Goal: Task Accomplishment & Management: Manage account settings

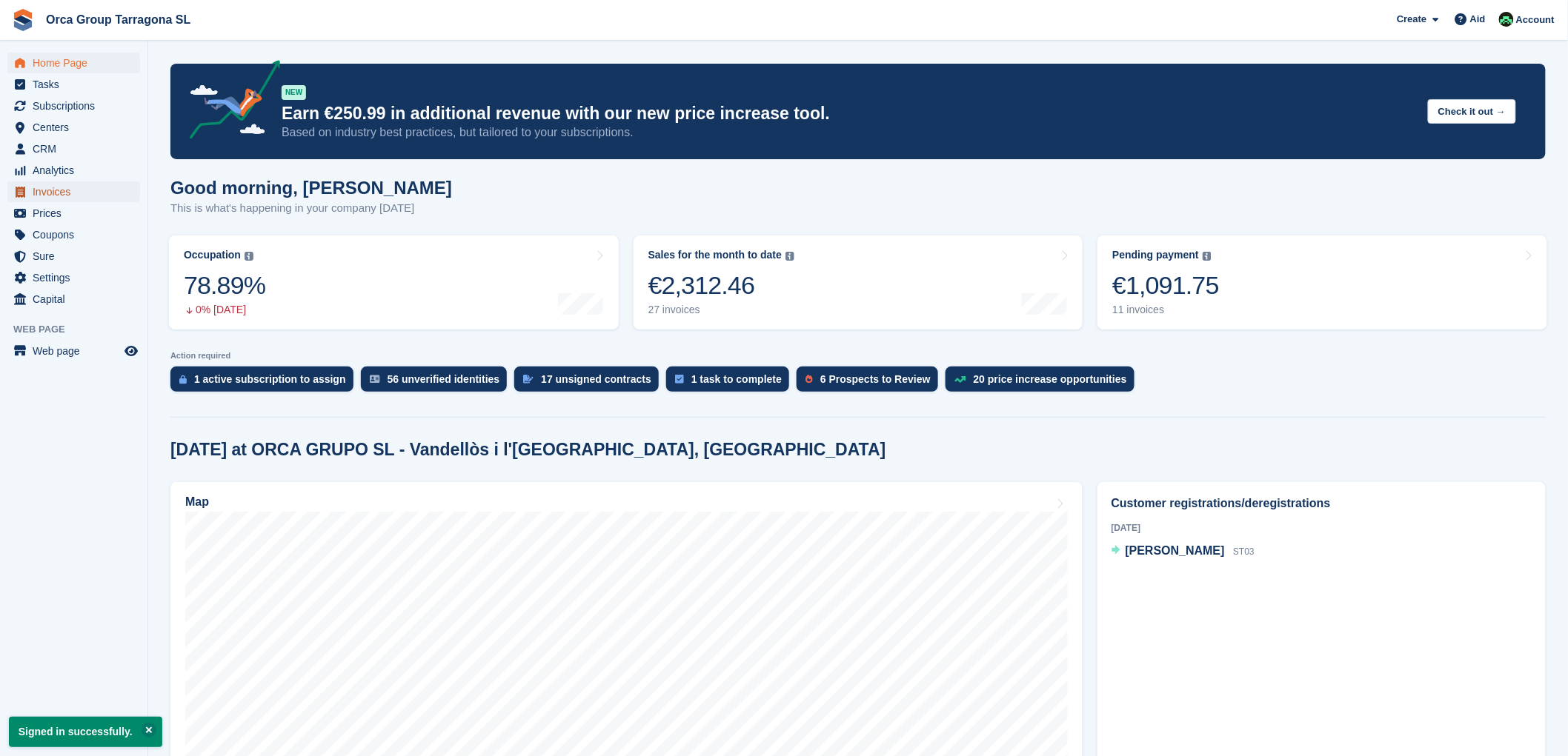
click at [77, 188] on span "Invoices" at bounding box center [77, 191] width 88 height 21
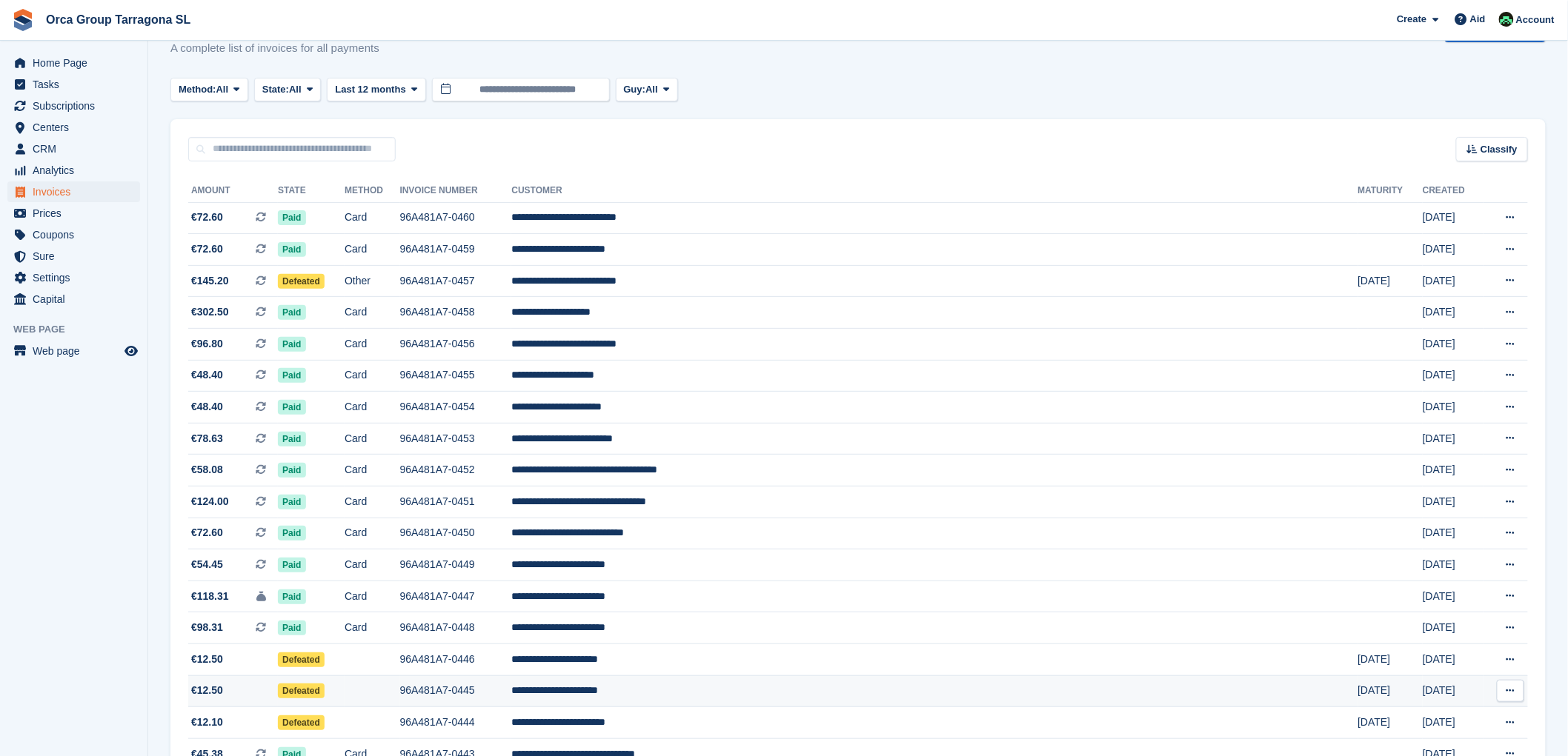
scroll to position [2, 0]
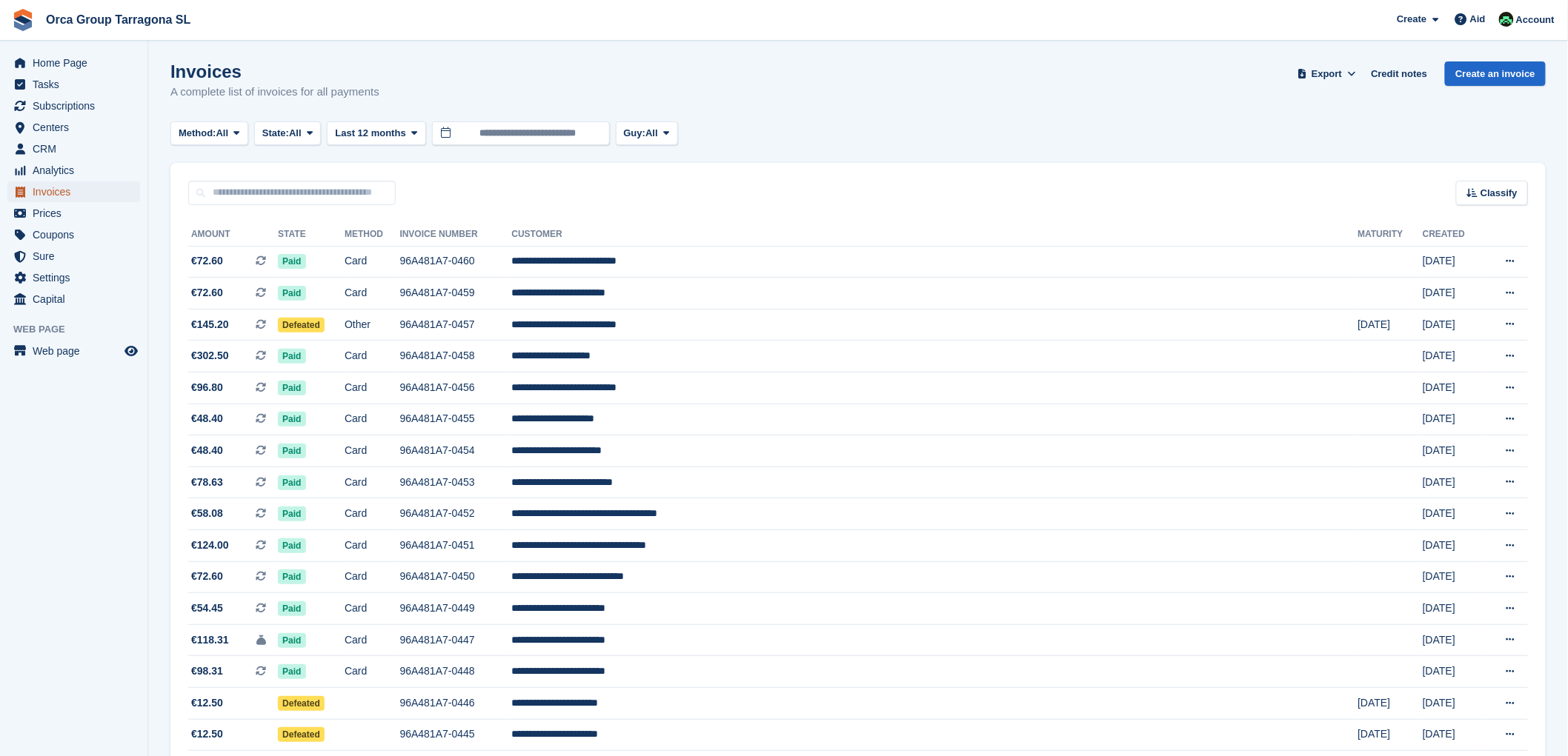
click at [65, 190] on font "Invoices" at bounding box center [51, 191] width 37 height 12
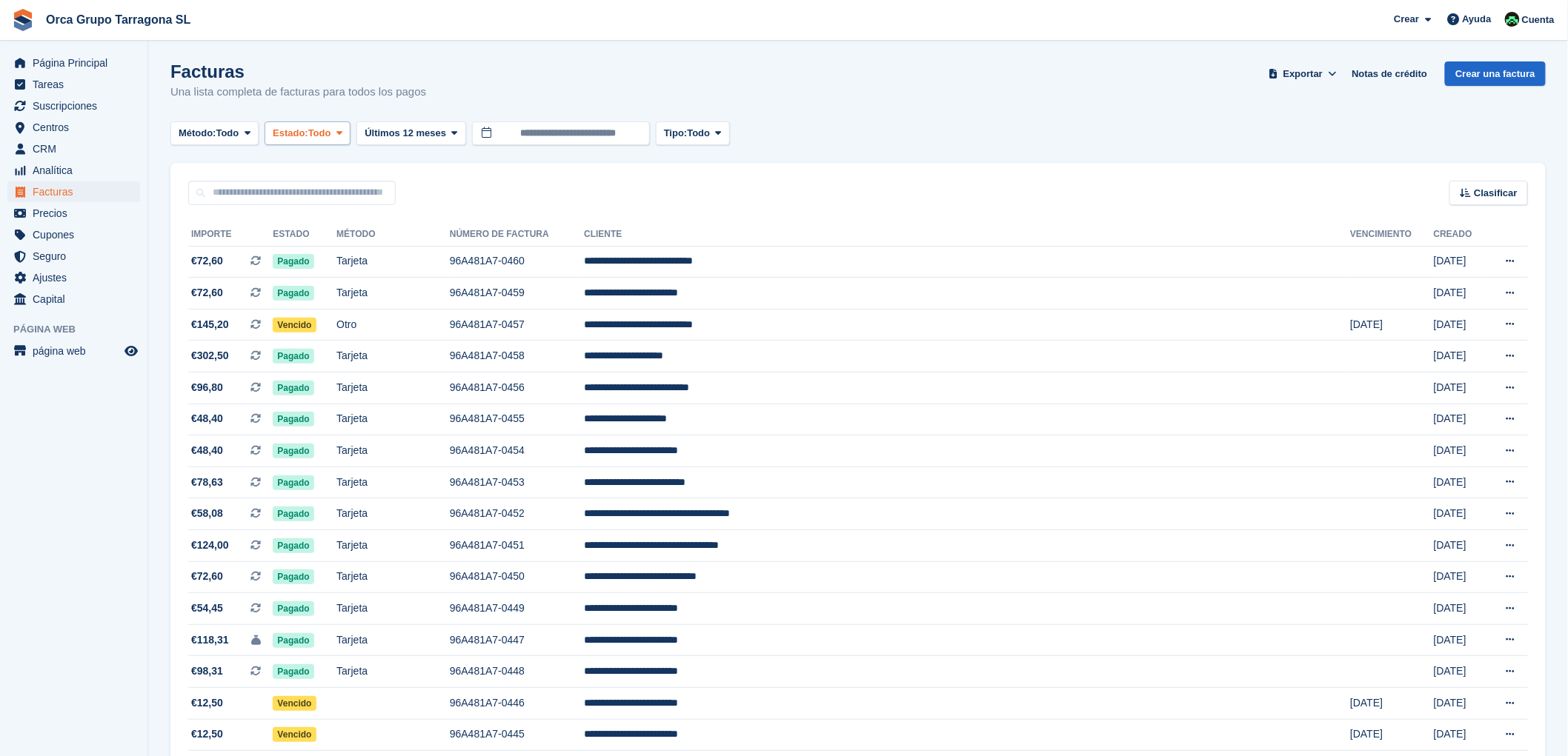
scroll to position [0, 0]
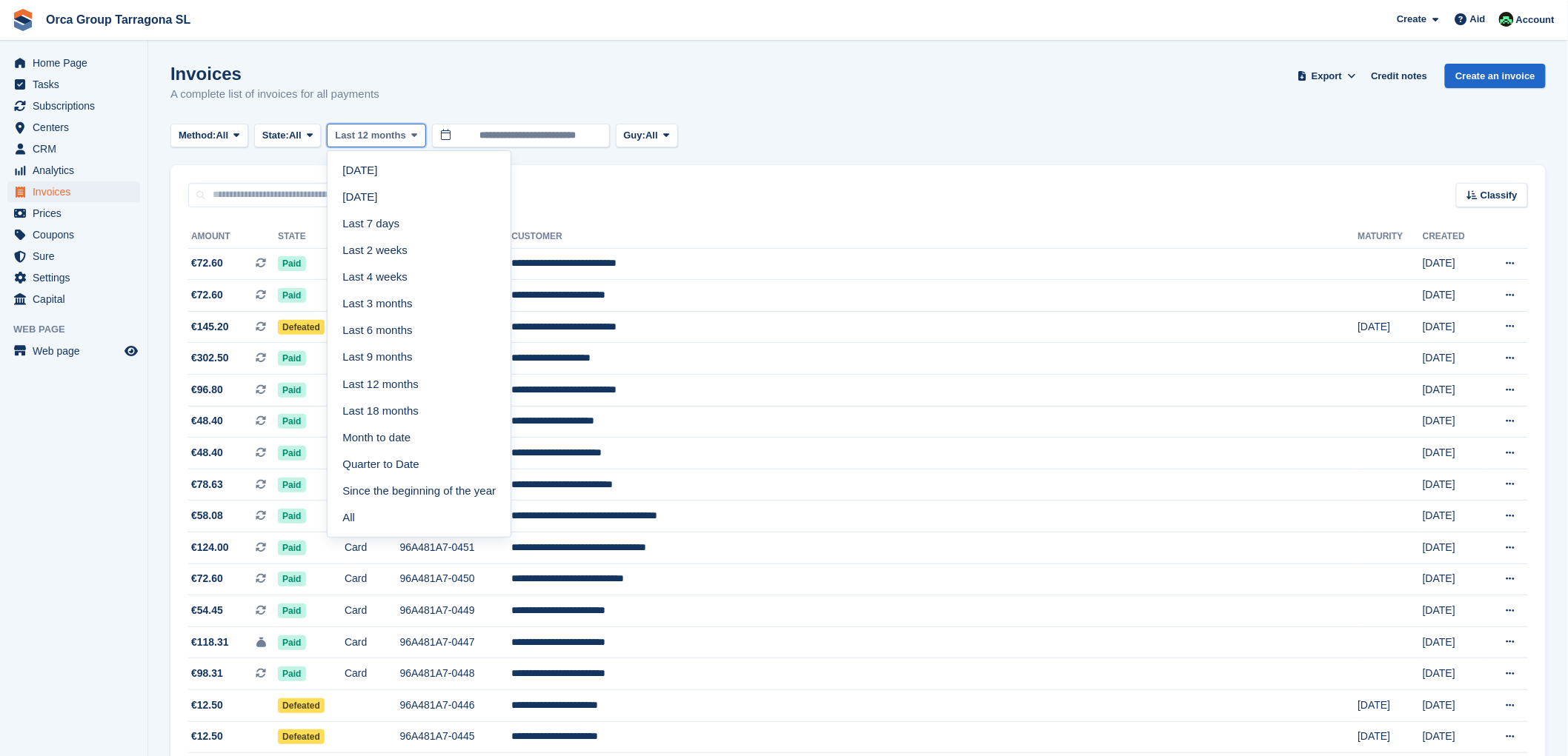
click at [418, 132] on span at bounding box center [415, 135] width 12 height 12
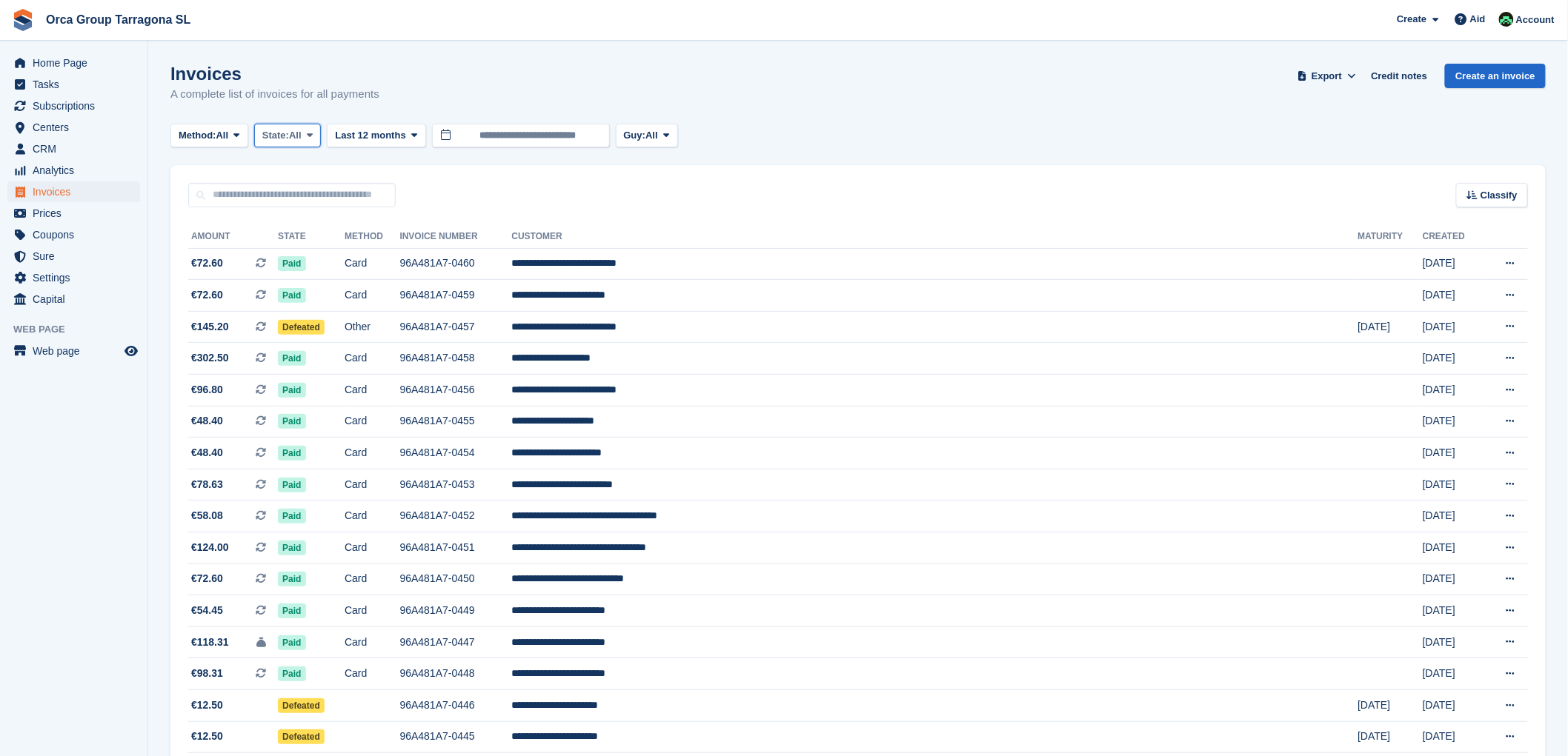
click at [312, 131] on icon at bounding box center [309, 135] width 6 height 10
click at [291, 248] on font "Open" at bounding box center [284, 249] width 28 height 13
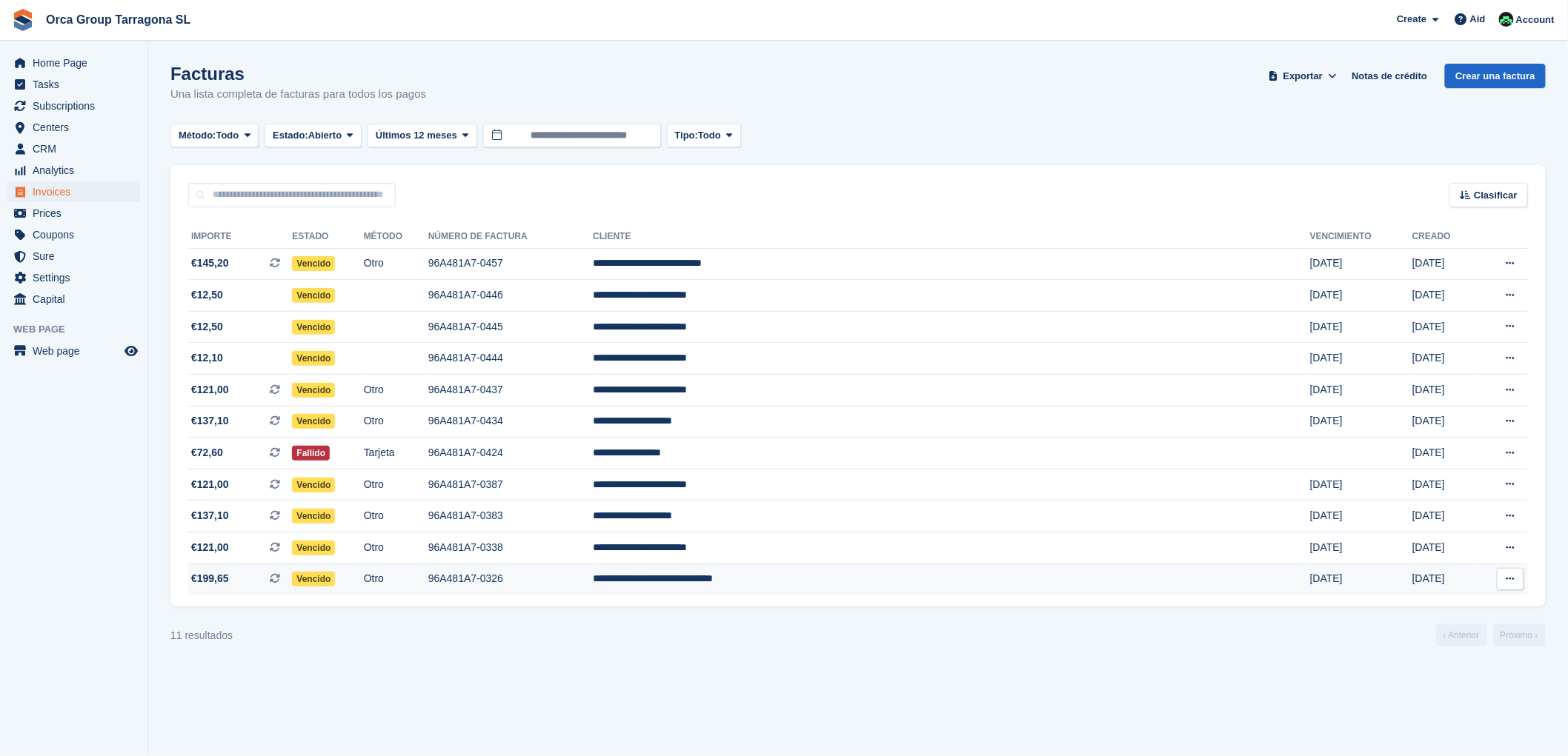
click at [825, 577] on td "**********" at bounding box center [951, 579] width 717 height 31
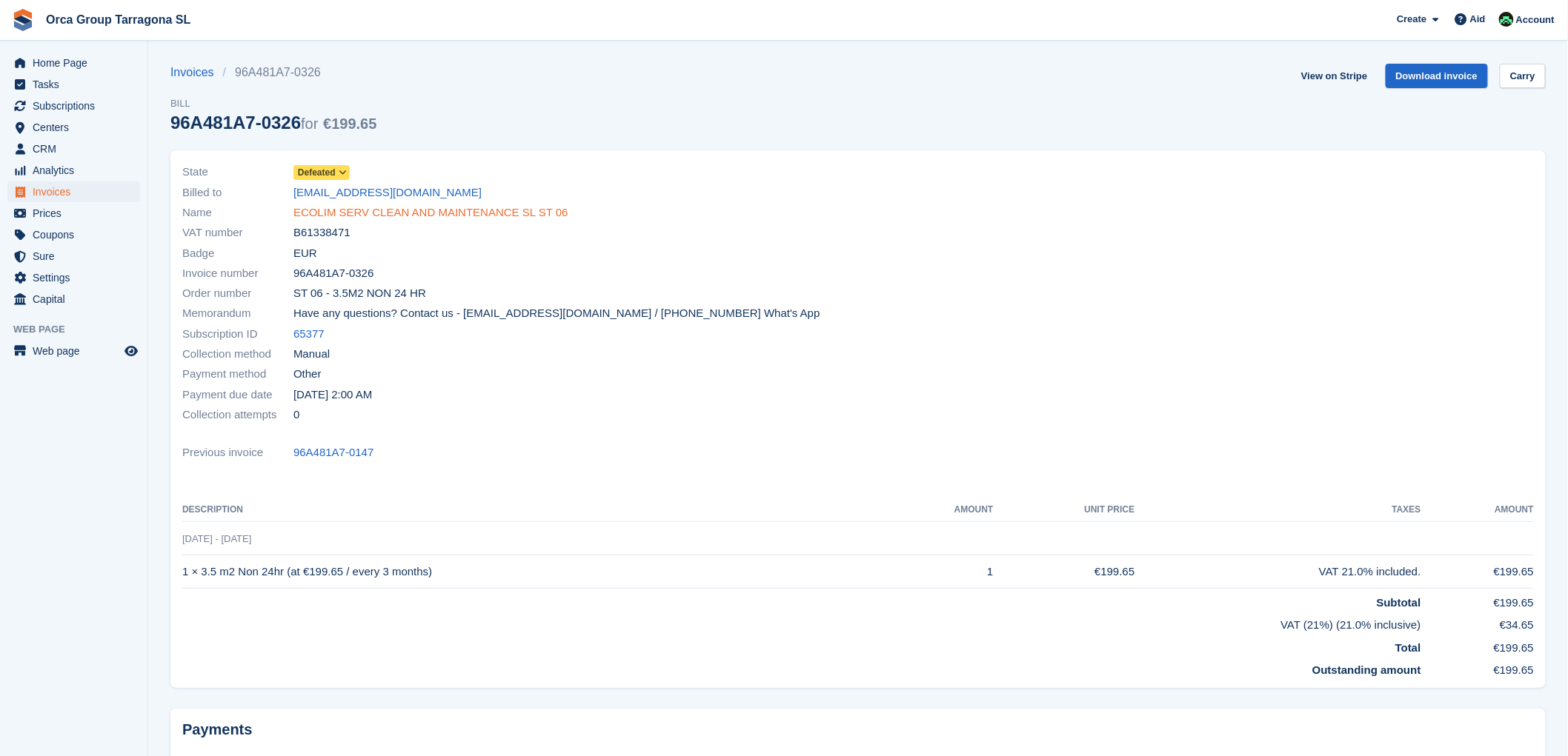
click at [449, 209] on font "ECOLIM SERV CLEAN AND MAINTENANCE SL ST 06" at bounding box center [431, 212] width 275 height 13
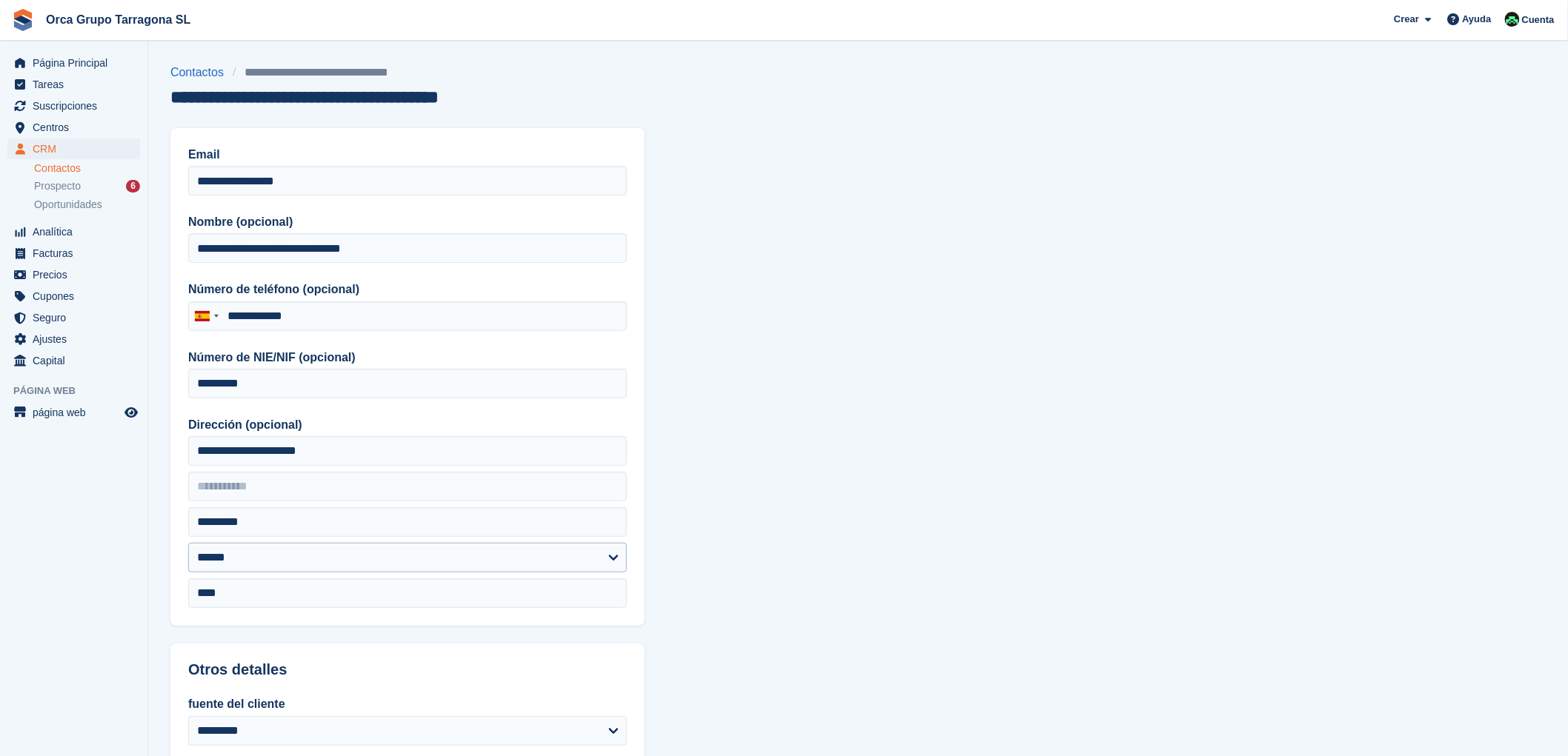
type input "**********"
click at [312, 181] on input "**********" at bounding box center [408, 181] width 438 height 29
type input "*"
paste input "**********"
type input "*"
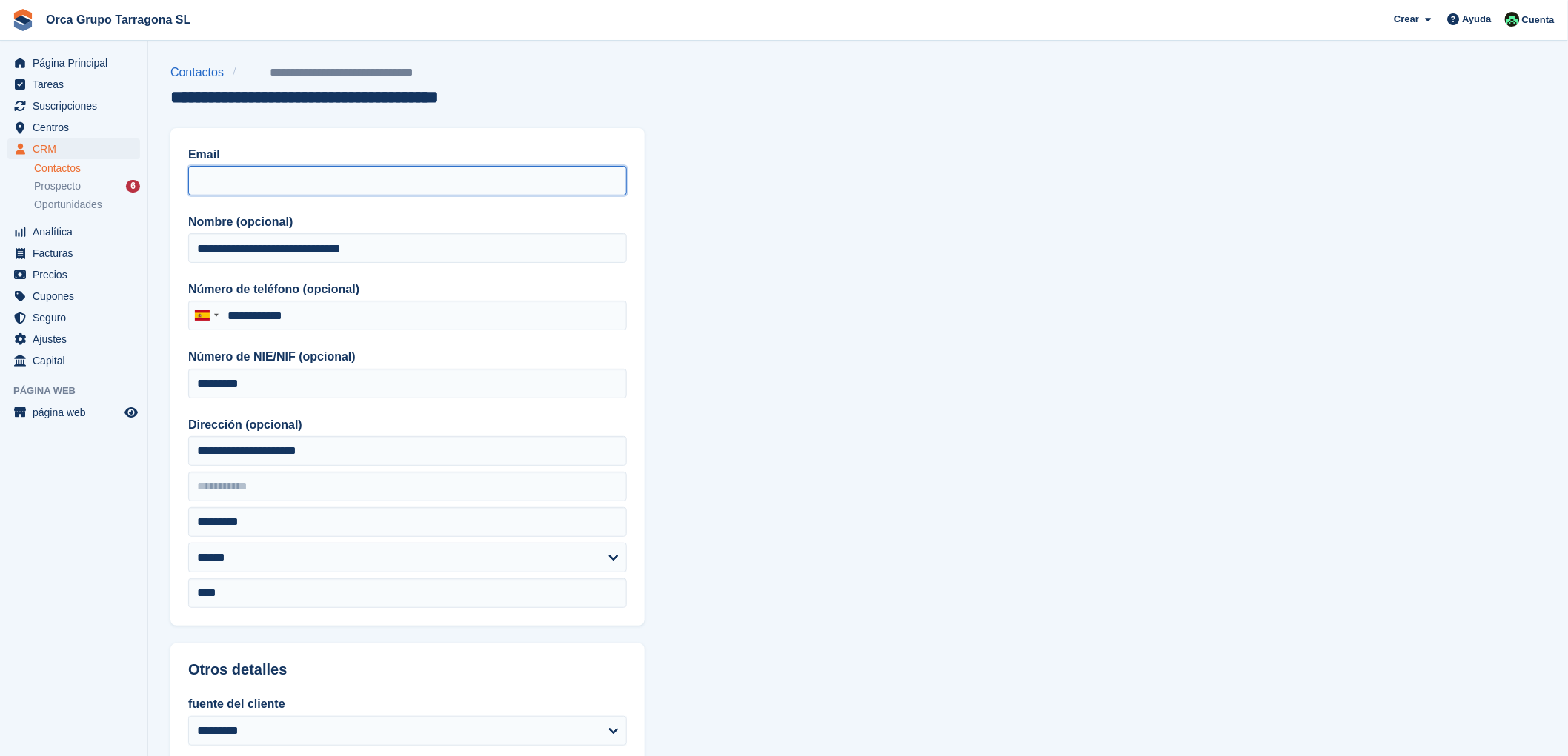
drag, startPoint x: 218, startPoint y: 179, endPoint x: 207, endPoint y: 186, distance: 13.0
paste input "**********"
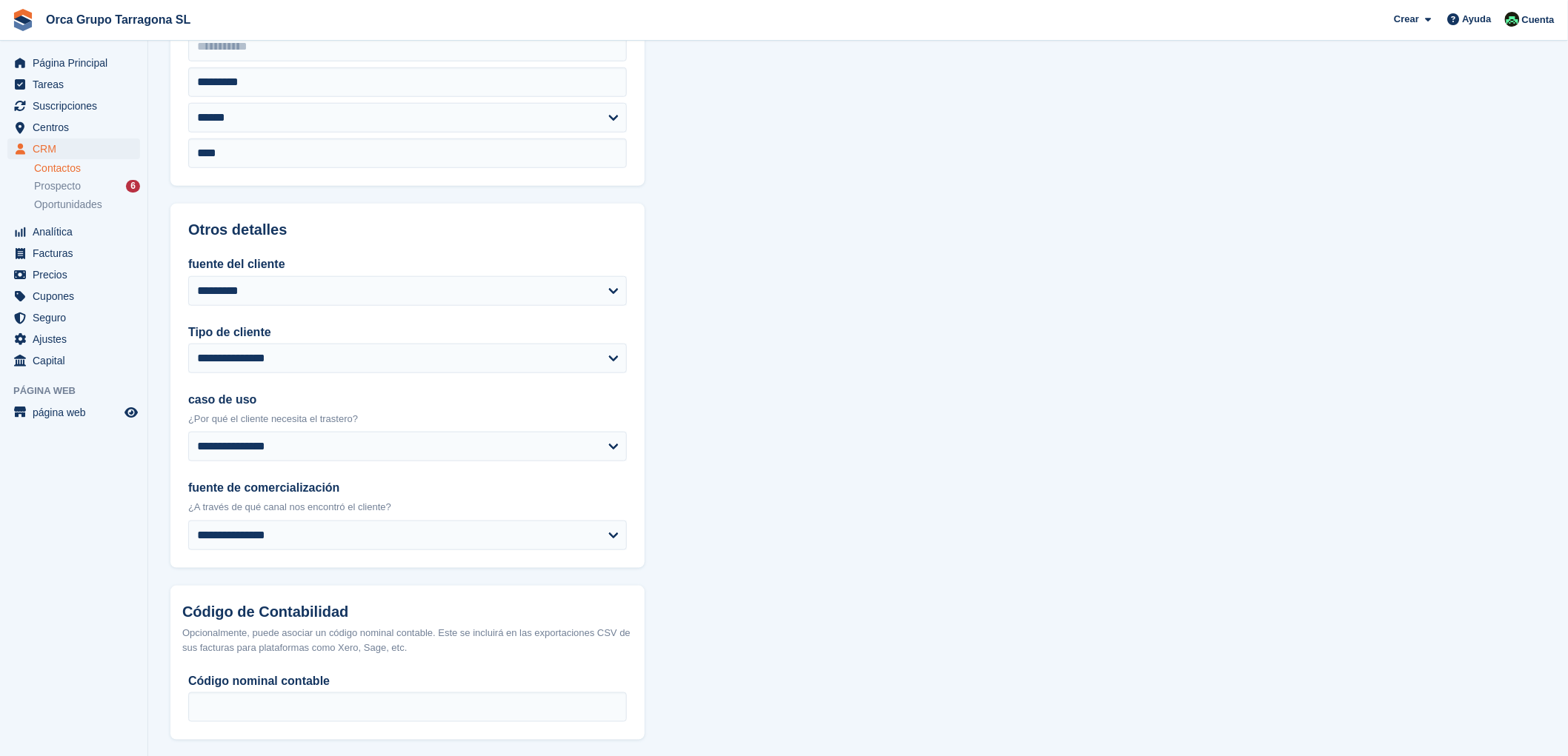
scroll to position [505, 0]
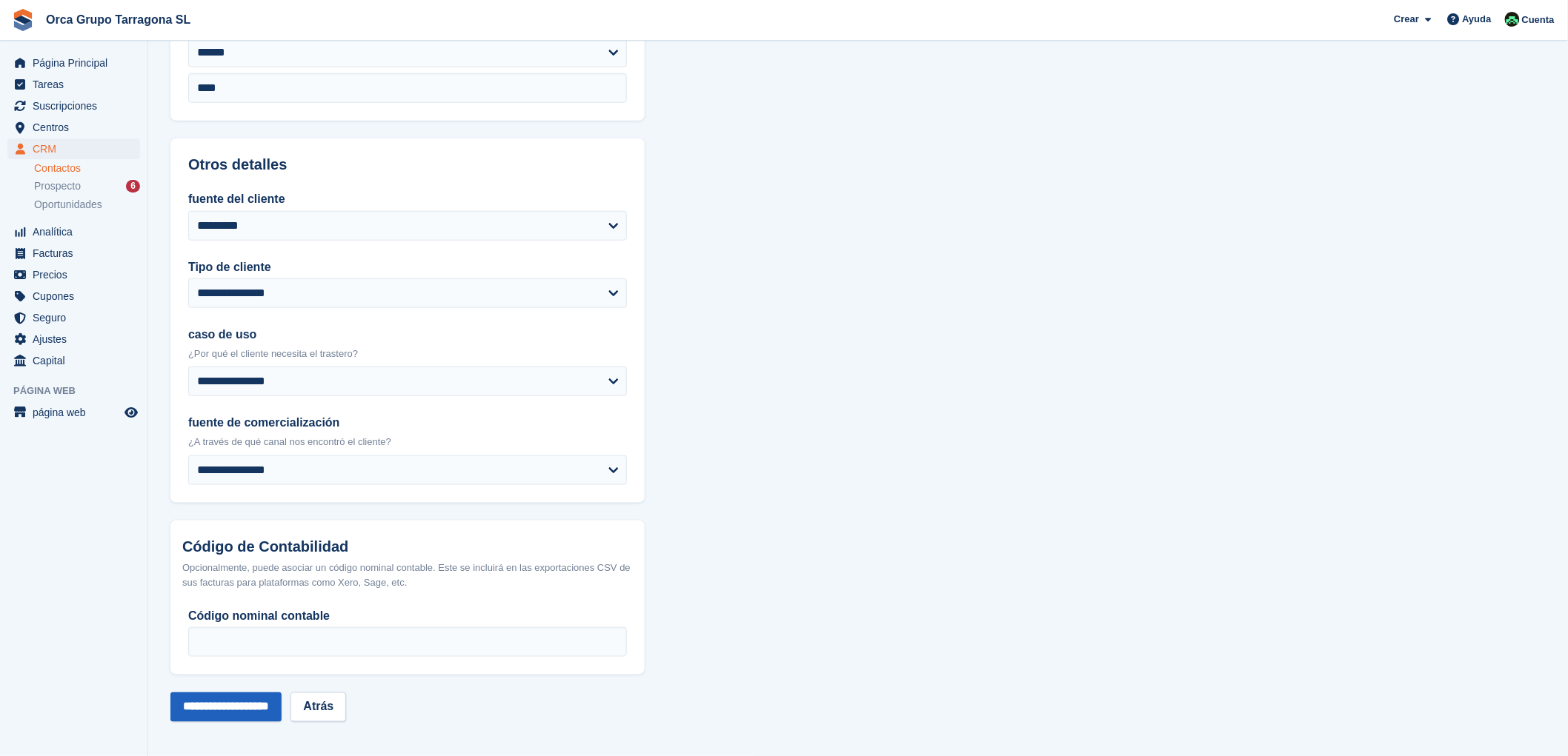
type input "**********"
click at [215, 712] on input "**********" at bounding box center [225, 707] width 111 height 29
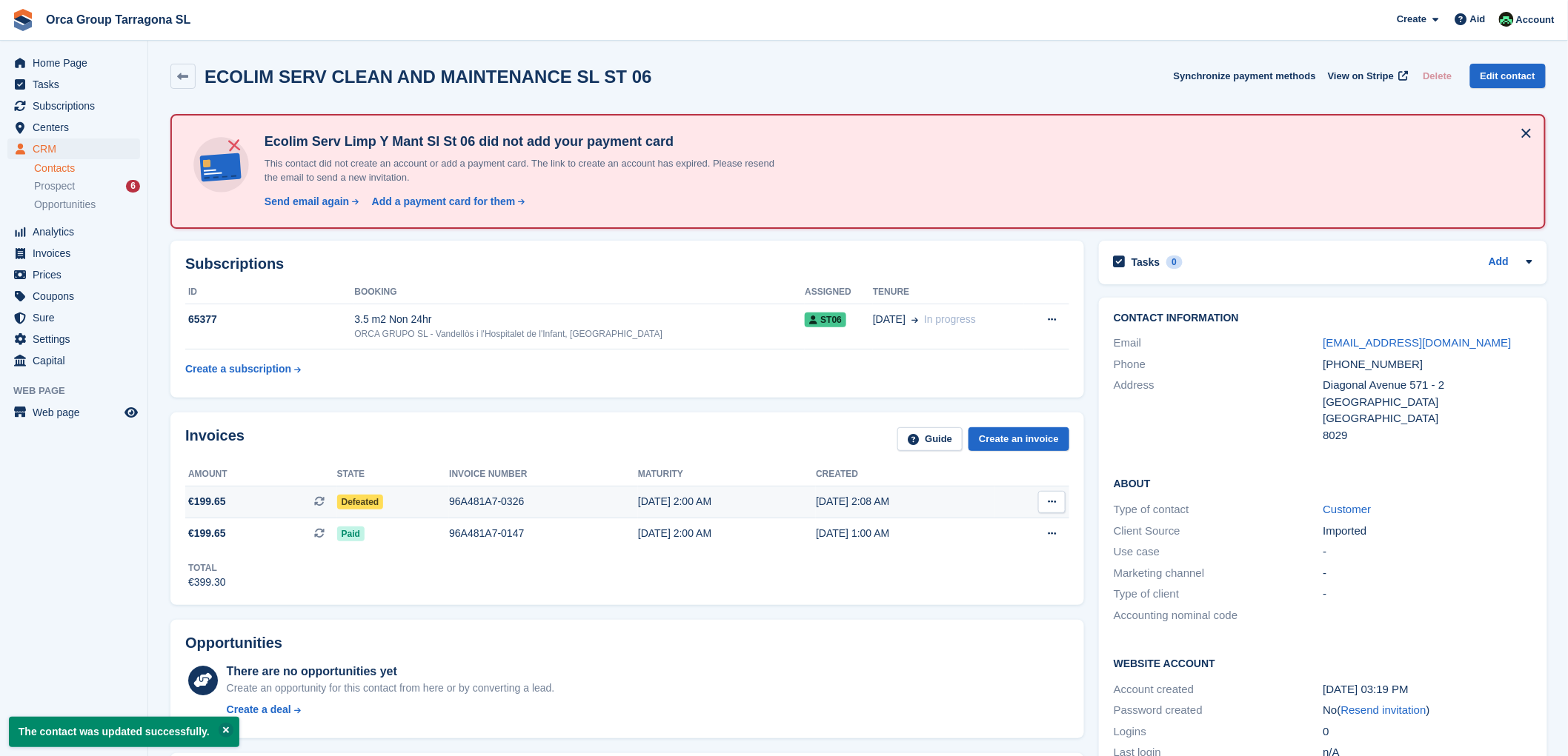
click at [1056, 501] on button at bounding box center [1052, 502] width 28 height 23
click at [980, 528] on font "Download PDF" at bounding box center [973, 531] width 74 height 12
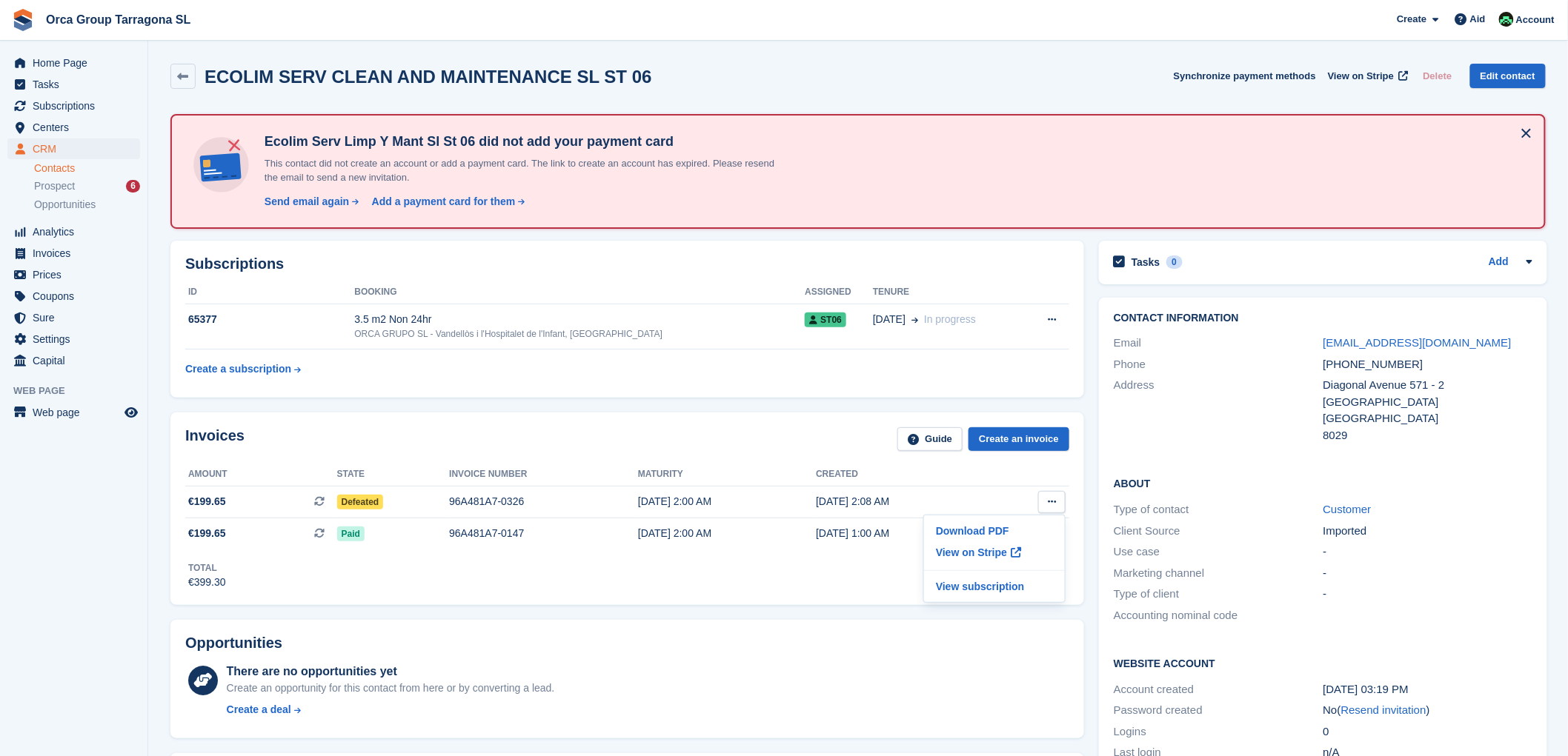
drag, startPoint x: 895, startPoint y: 490, endPoint x: 164, endPoint y: 471, distance: 731.2
click at [164, 471] on div "Invoices Guide Create an invoice Amount State Invoice number Maturity Created €…" at bounding box center [627, 509] width 928 height 207
copy div "Amount State Invoice number Maturity Created €199.65 This is a recurring subscr…"
click at [75, 105] on font "Subscriptions" at bounding box center [63, 106] width 62 height 12
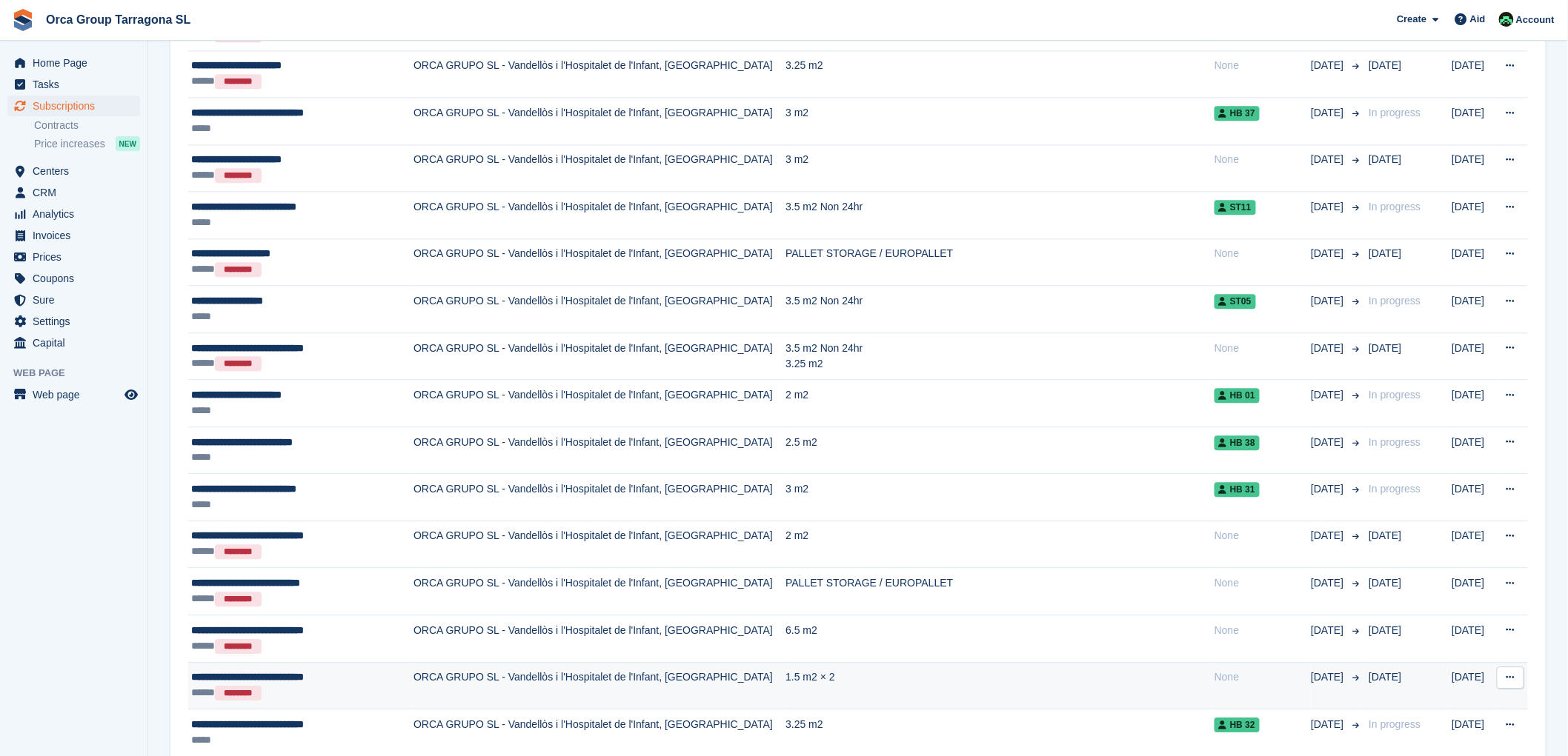
scroll to position [1398, 0]
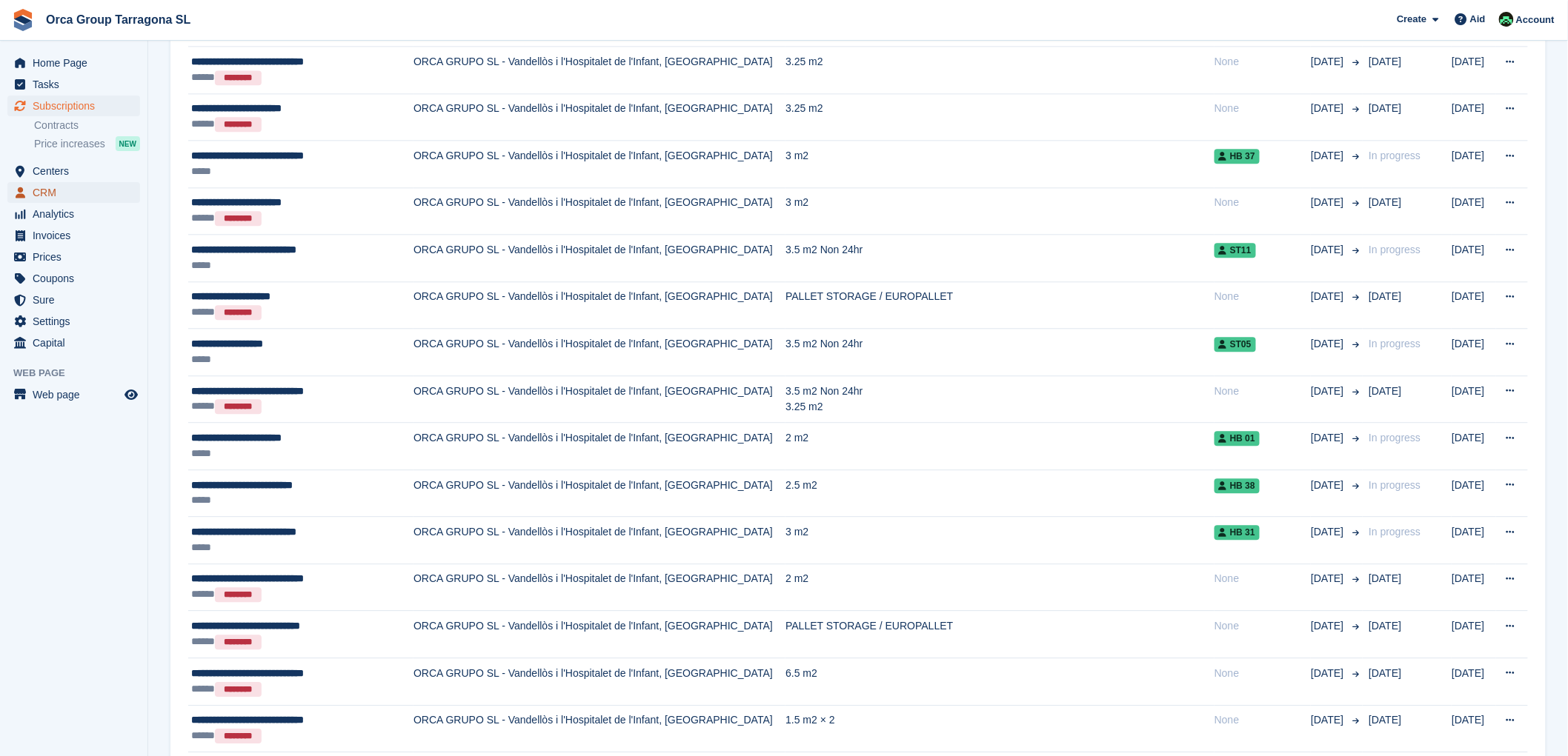
click at [48, 192] on font "CRM" at bounding box center [44, 192] width 24 height 12
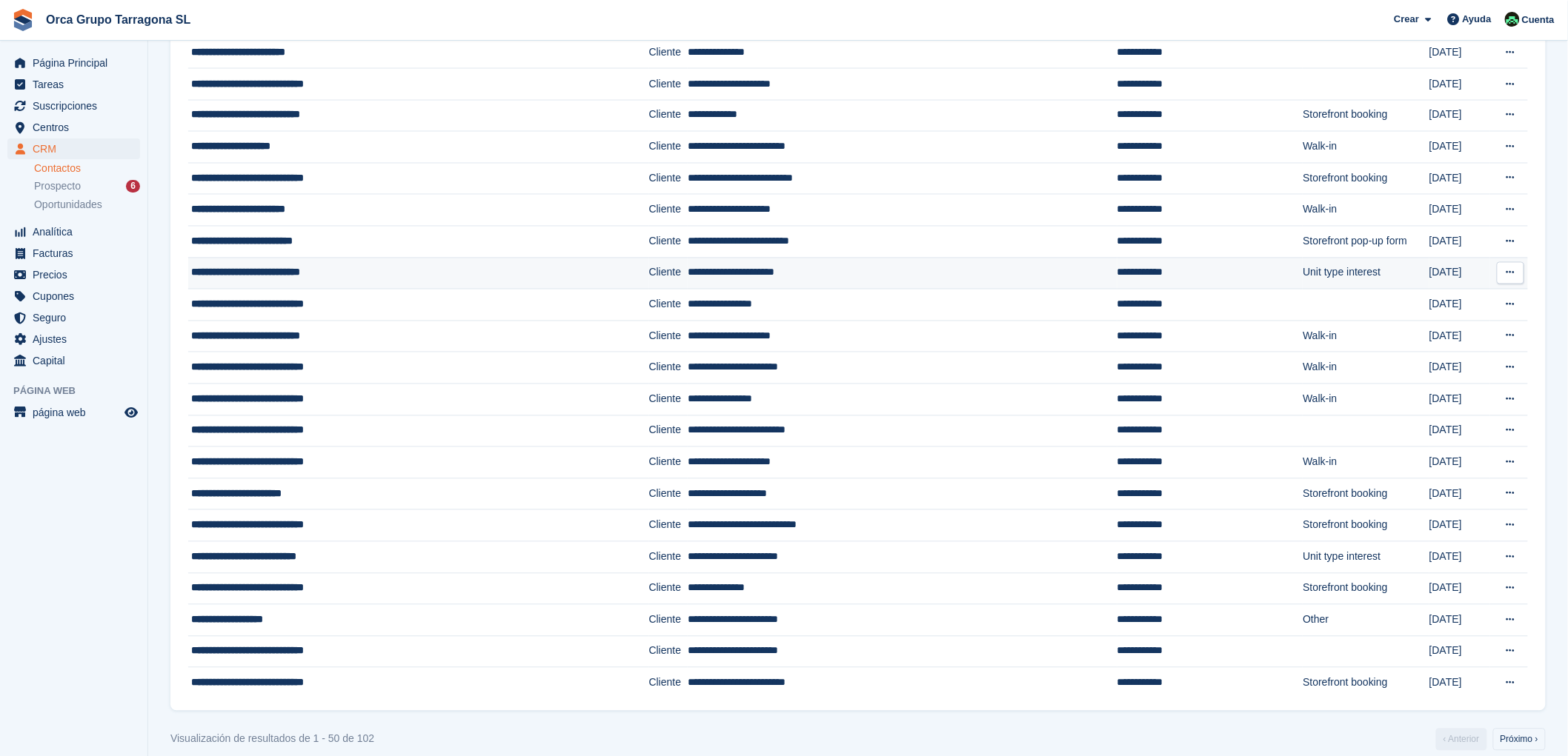
scroll to position [1089, 0]
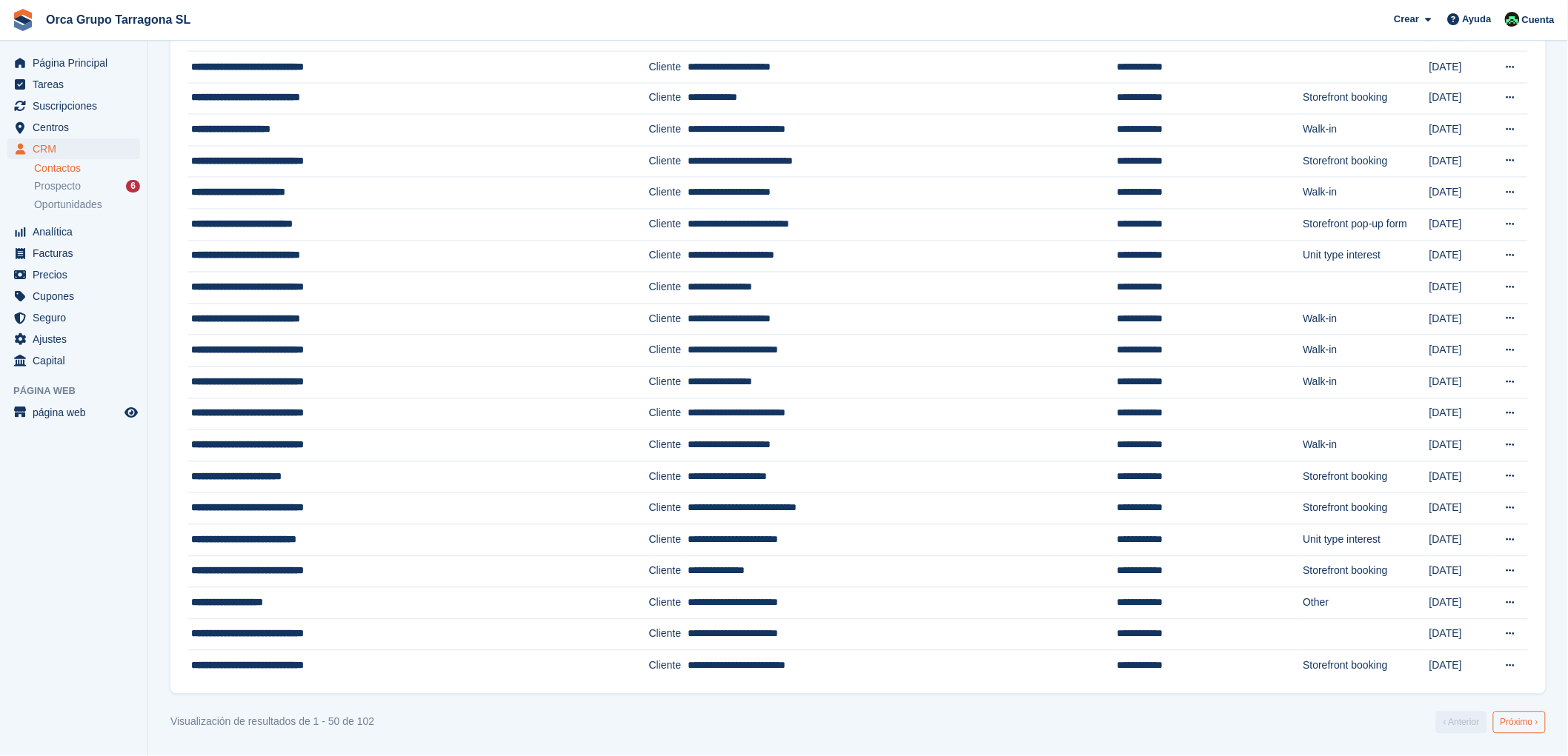
click at [1516, 724] on link "Próximo ›" at bounding box center [1520, 723] width 53 height 23
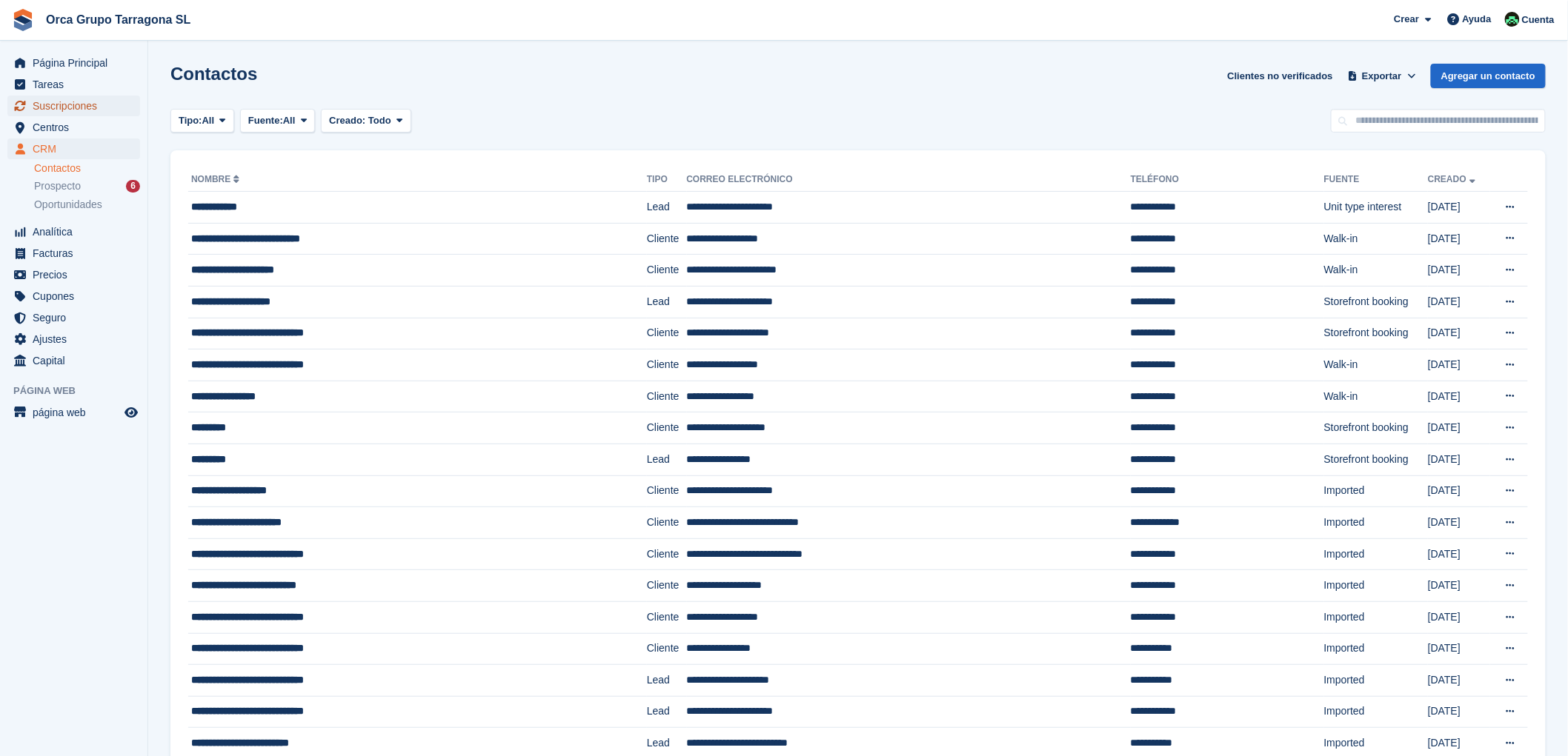
click at [97, 101] on span "Suscripciones" at bounding box center [77, 105] width 88 height 21
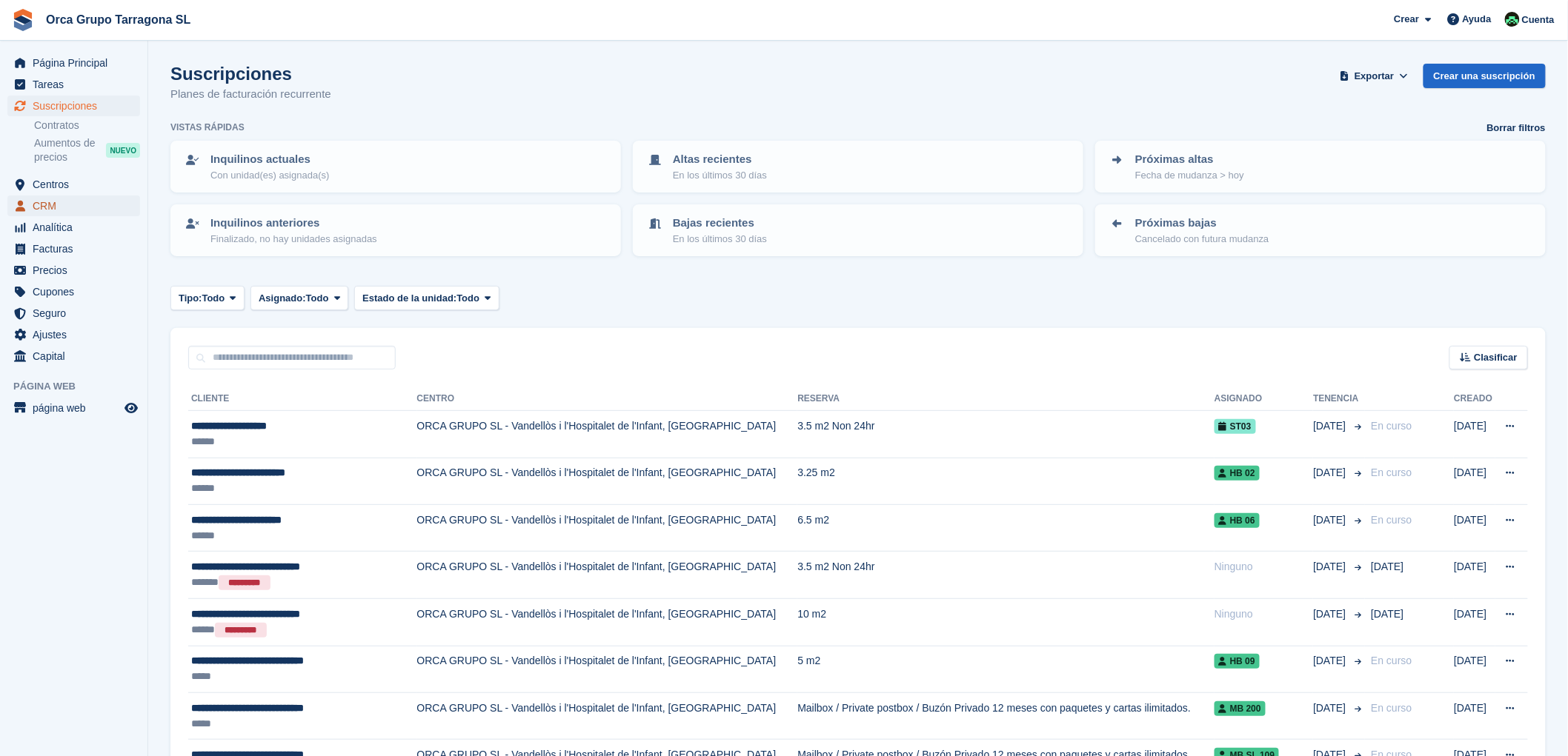
click at [92, 203] on span "CRM" at bounding box center [77, 205] width 88 height 21
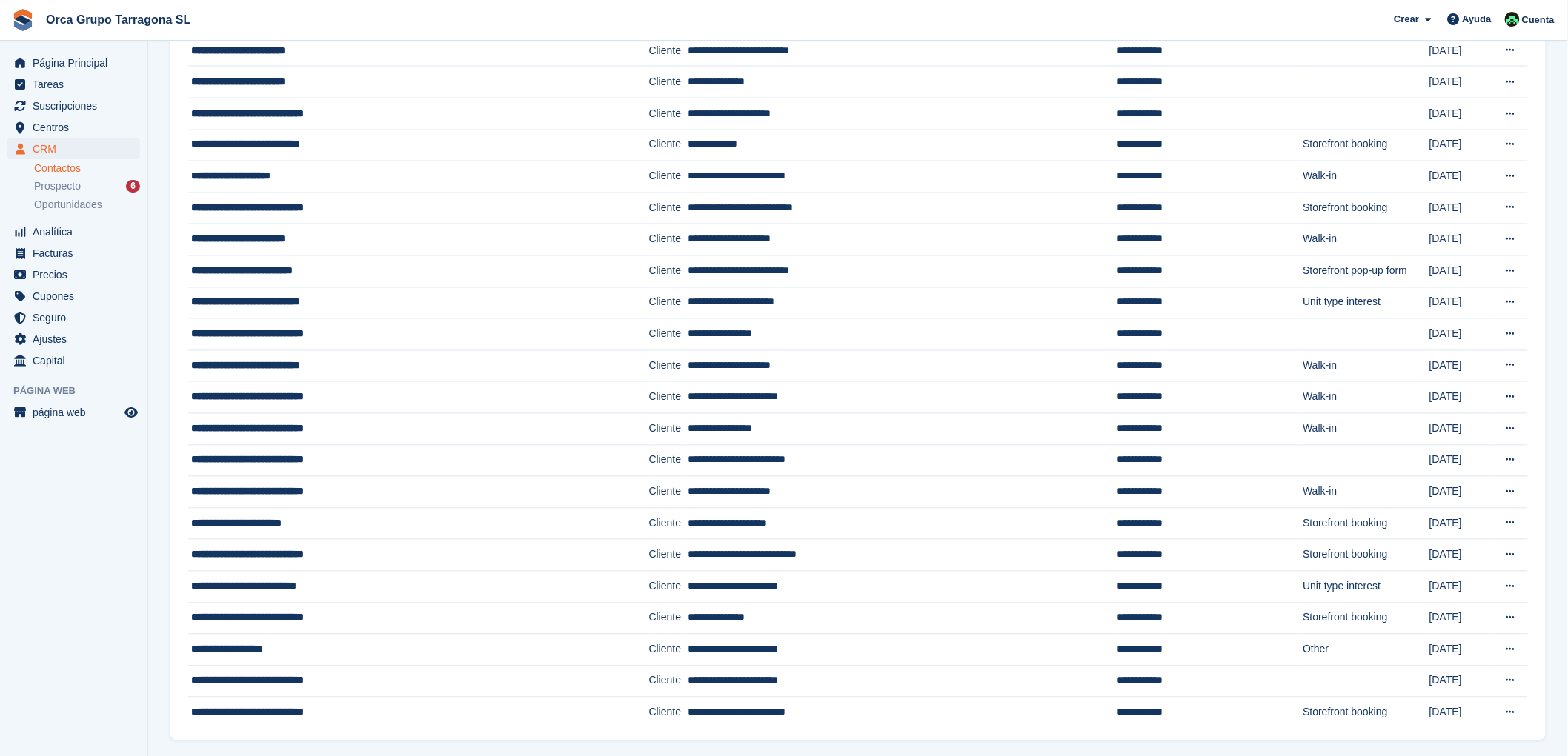
scroll to position [1069, 0]
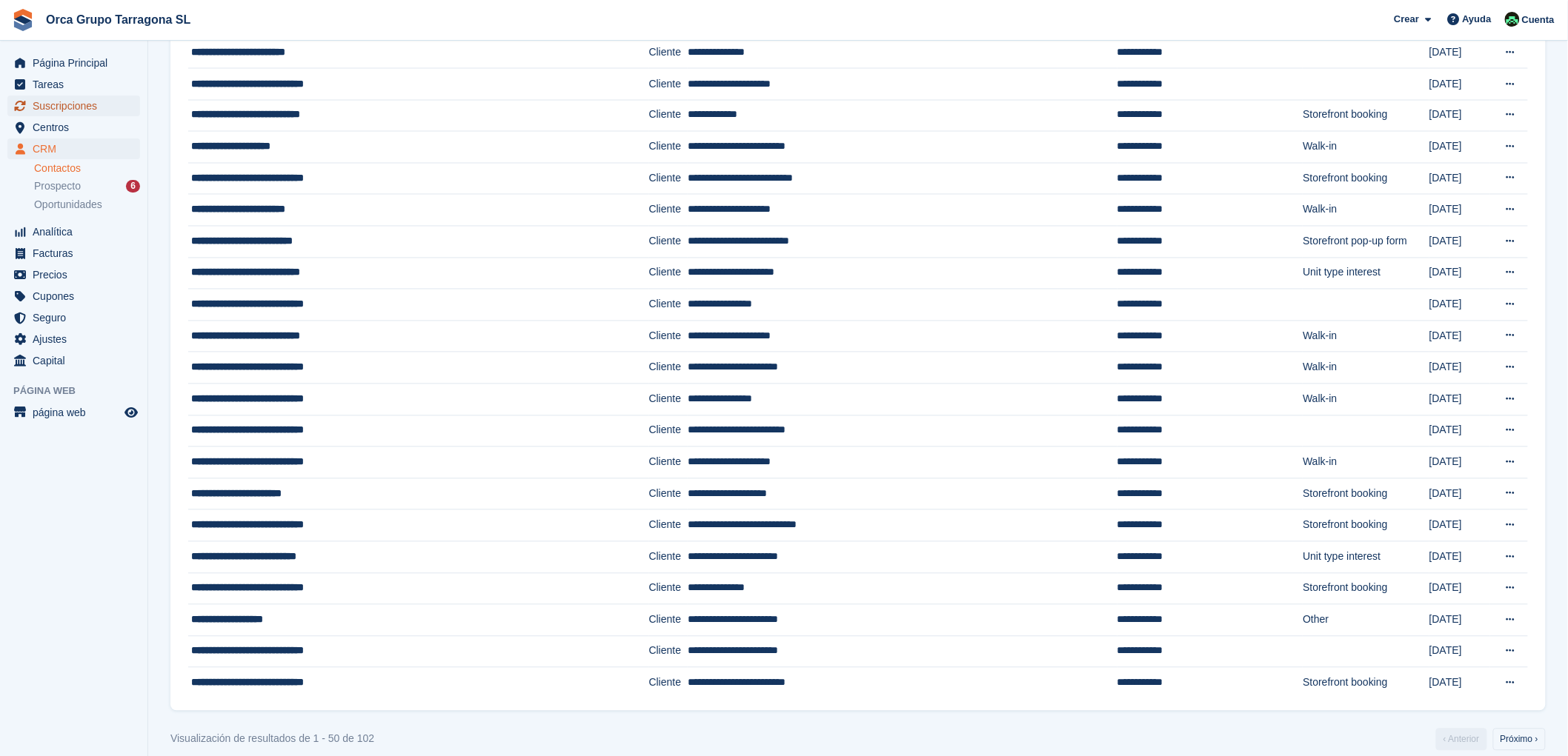
click at [95, 100] on span "Suscripciones" at bounding box center [77, 105] width 88 height 21
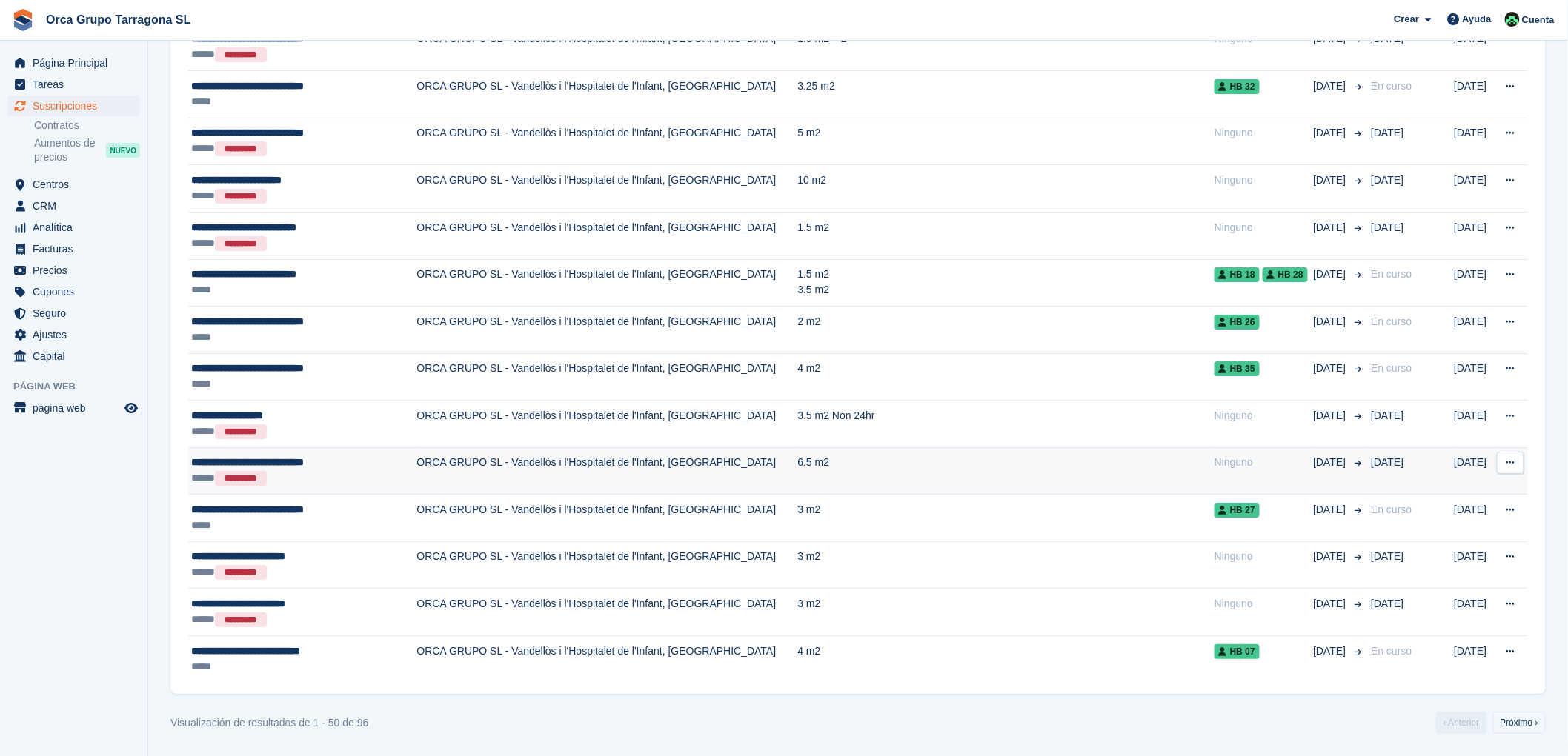
scroll to position [2085, 0]
click at [1519, 730] on link "Próximo ›" at bounding box center [1520, 723] width 53 height 23
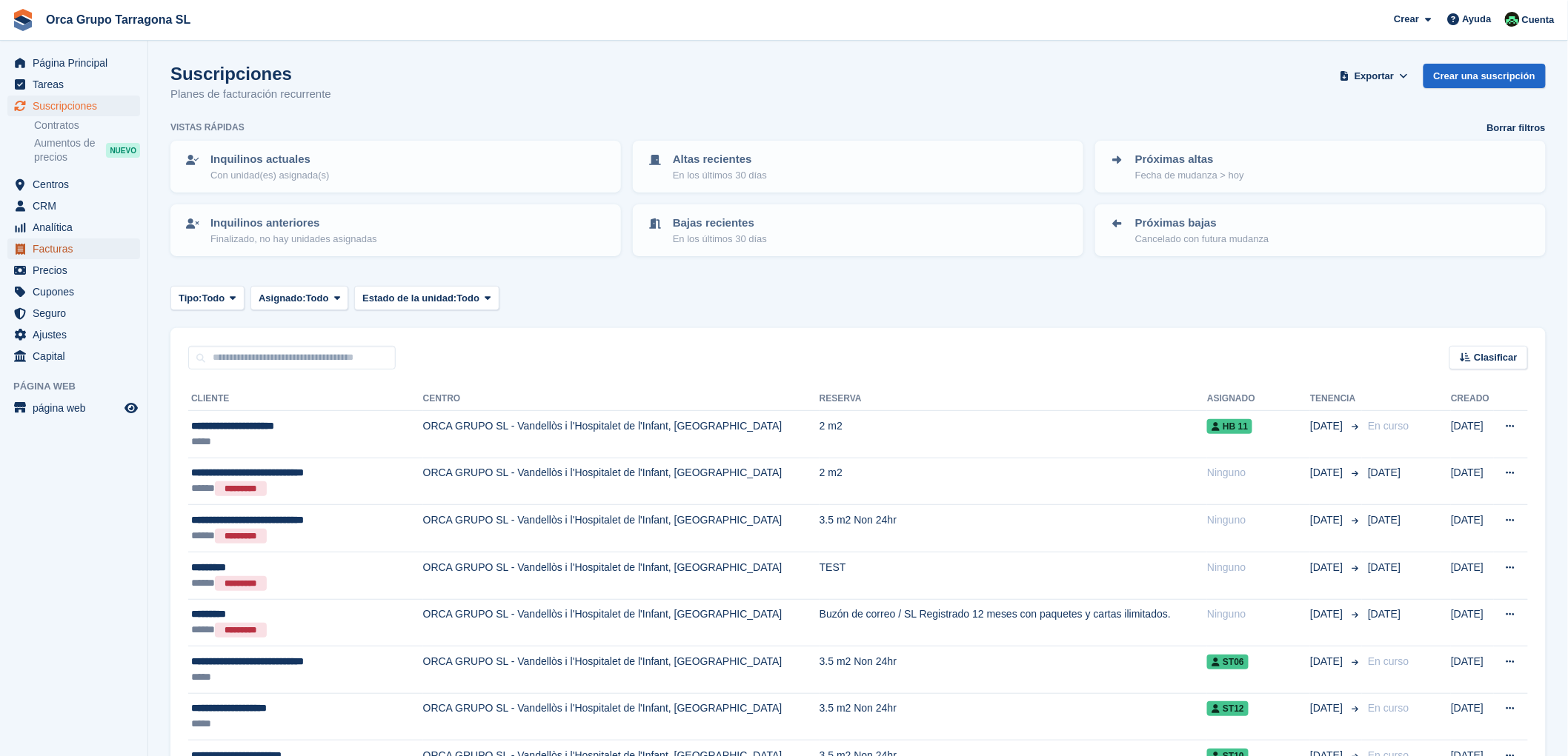
drag, startPoint x: 73, startPoint y: 246, endPoint x: 87, endPoint y: 254, distance: 16.1
click at [73, 246] on span "Facturas" at bounding box center [77, 248] width 88 height 21
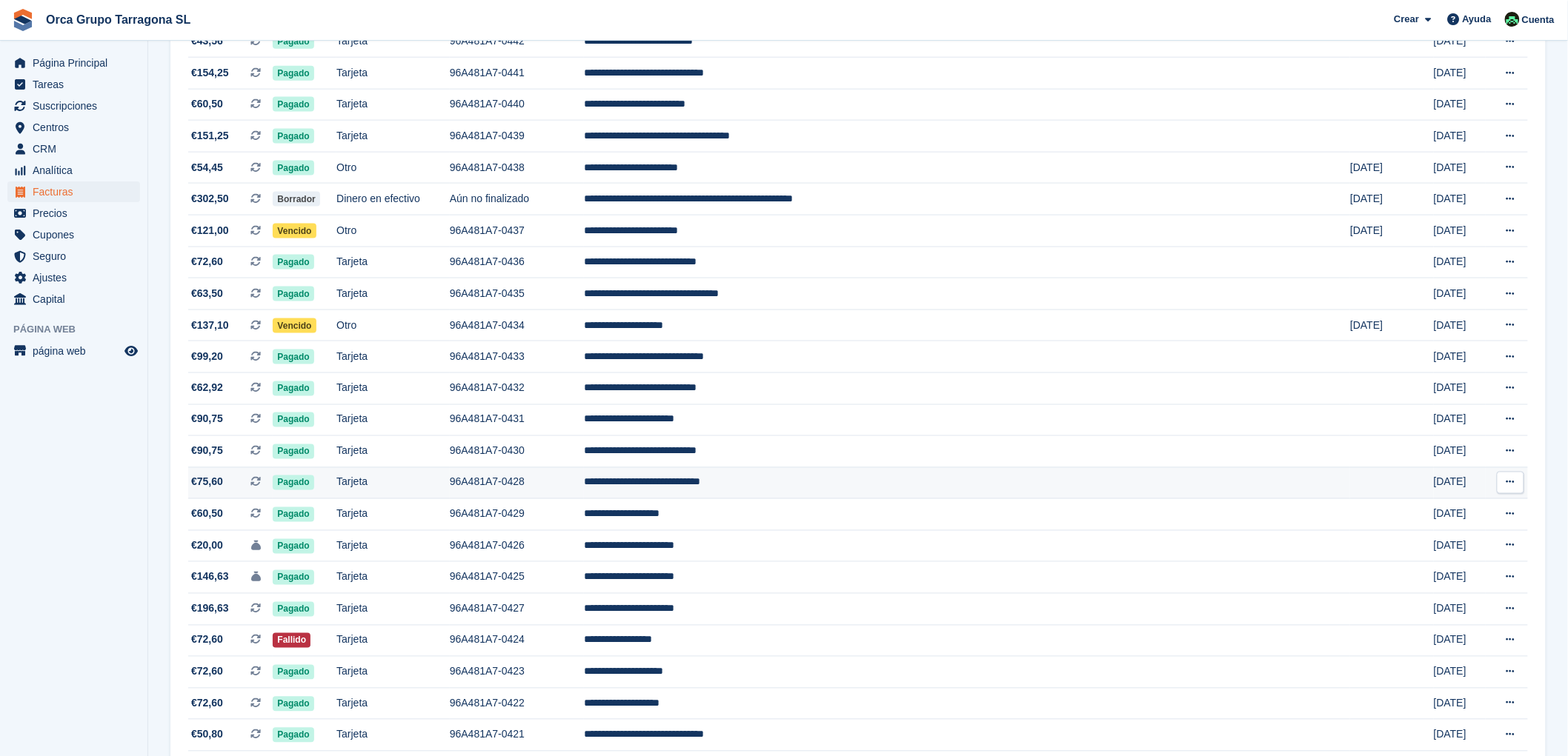
scroll to position [742, 0]
